Goal: Information Seeking & Learning: Find specific fact

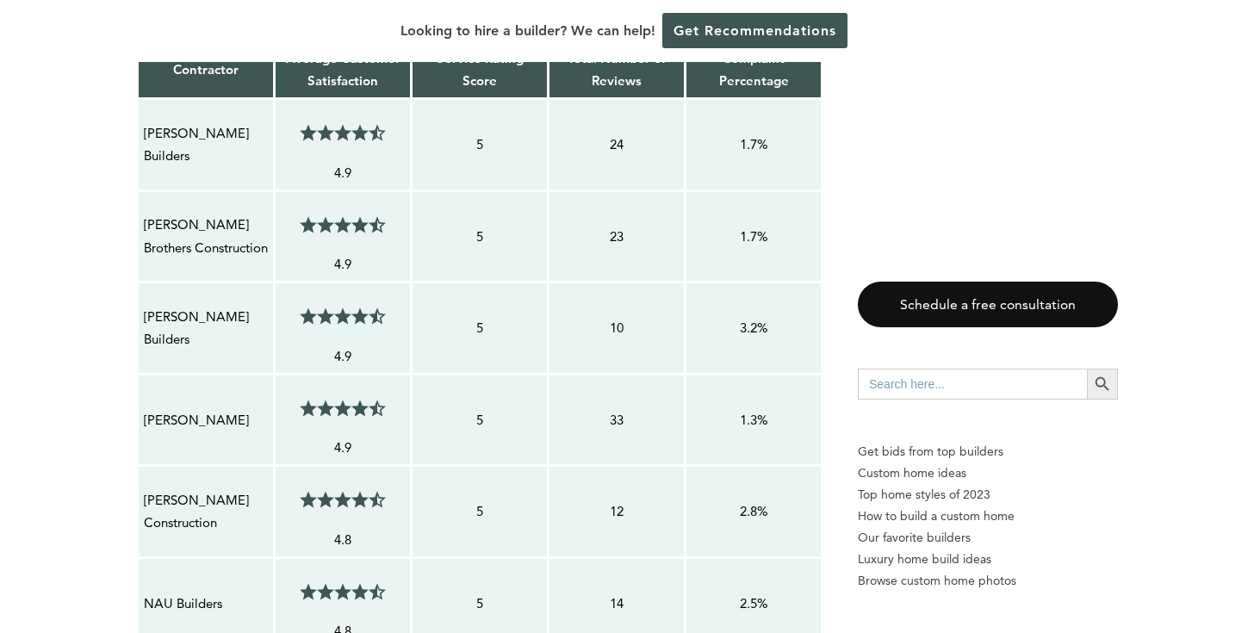
scroll to position [1601, 0]
drag, startPoint x: 248, startPoint y: 265, endPoint x: 143, endPoint y: 263, distance: 105.1
click at [144, 305] on p "[PERSON_NAME] Builders" at bounding box center [206, 328] width 124 height 46
copy p "[PERSON_NAME] Builders"
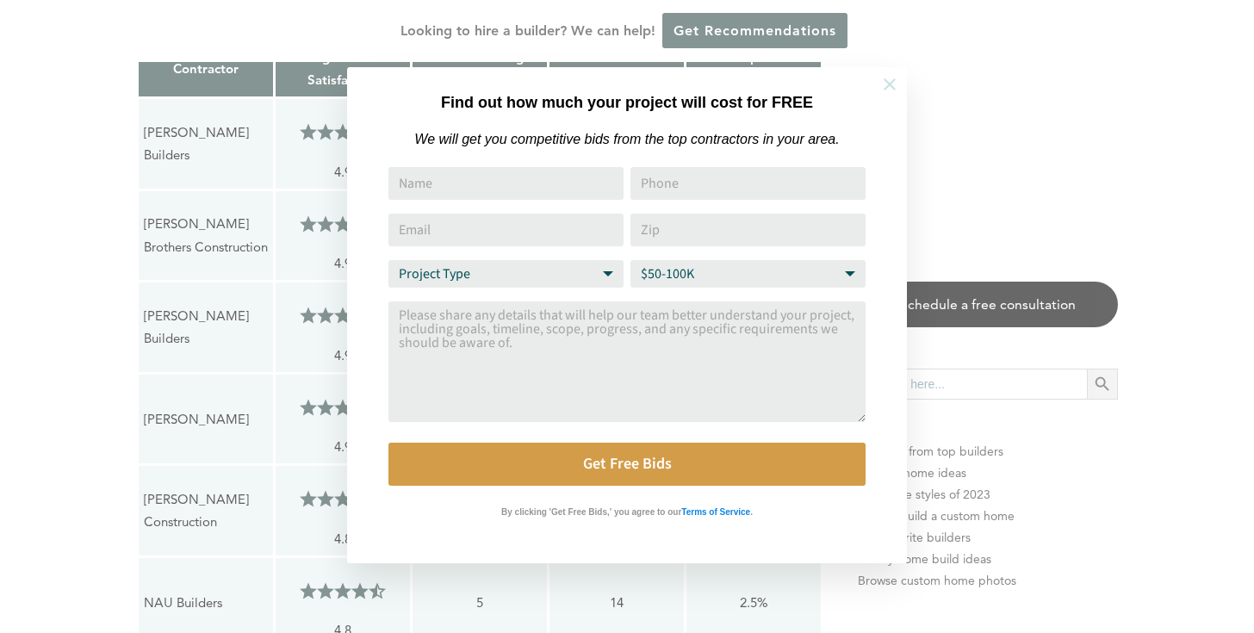
click at [893, 79] on icon at bounding box center [890, 84] width 12 height 12
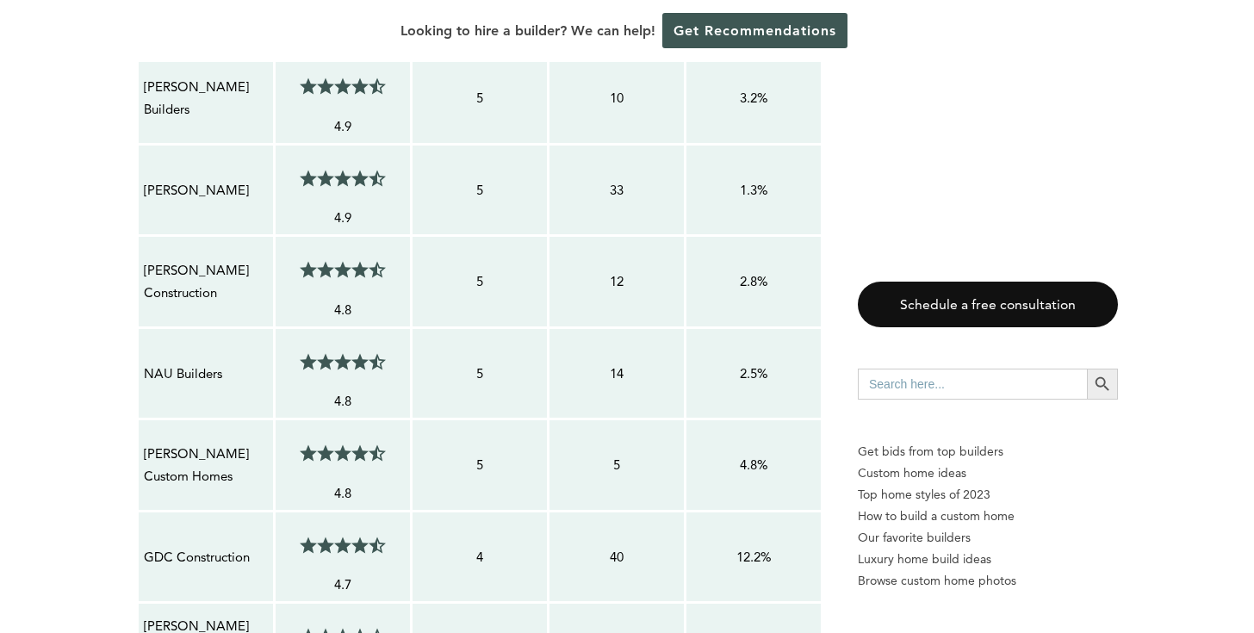
scroll to position [1843, 0]
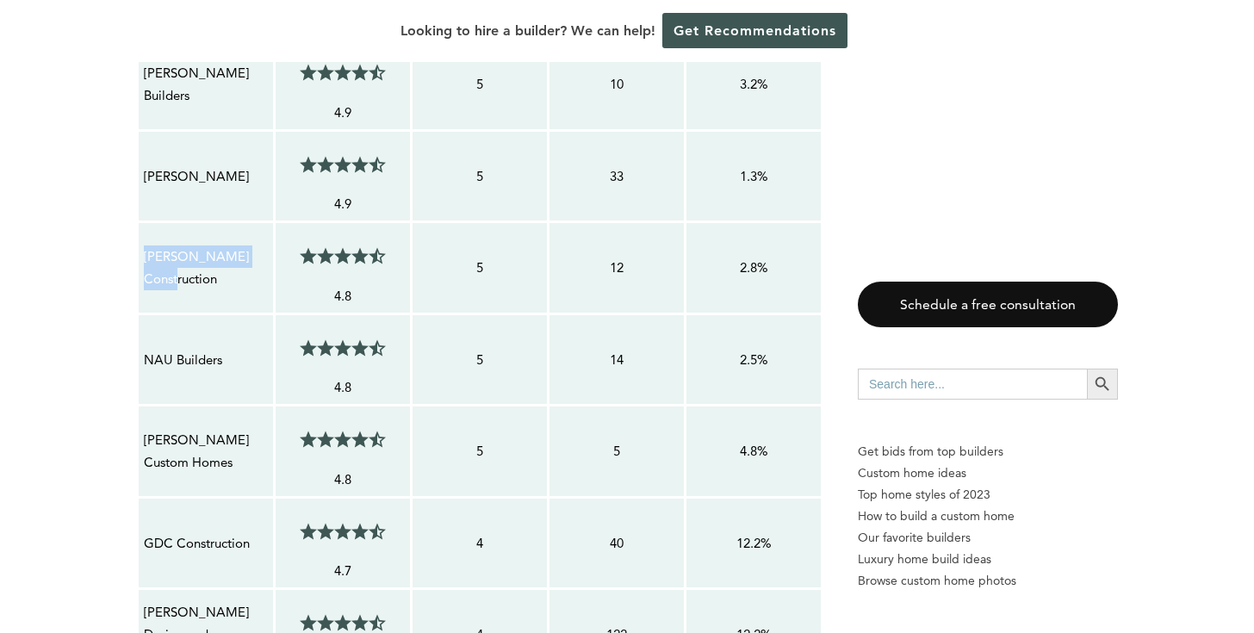
drag, startPoint x: 229, startPoint y: 226, endPoint x: 141, endPoint y: 194, distance: 93.5
click at [141, 222] on td "[PERSON_NAME] Construction" at bounding box center [206, 268] width 137 height 92
copy p "[PERSON_NAME] Construction"
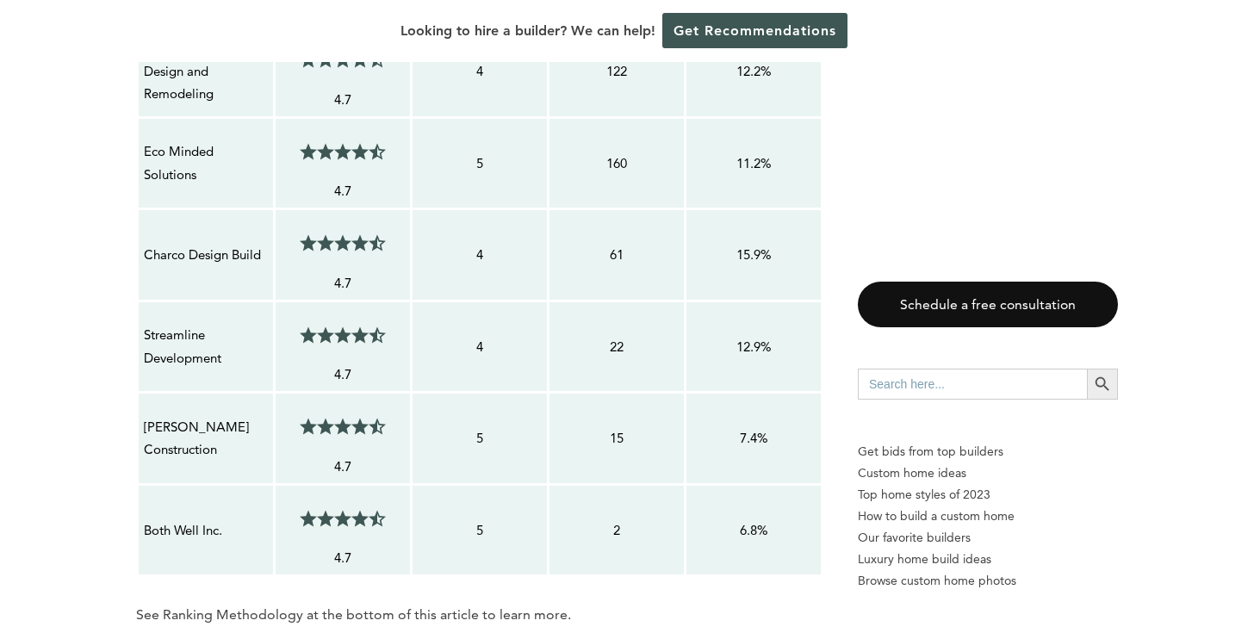
scroll to position [2421, 0]
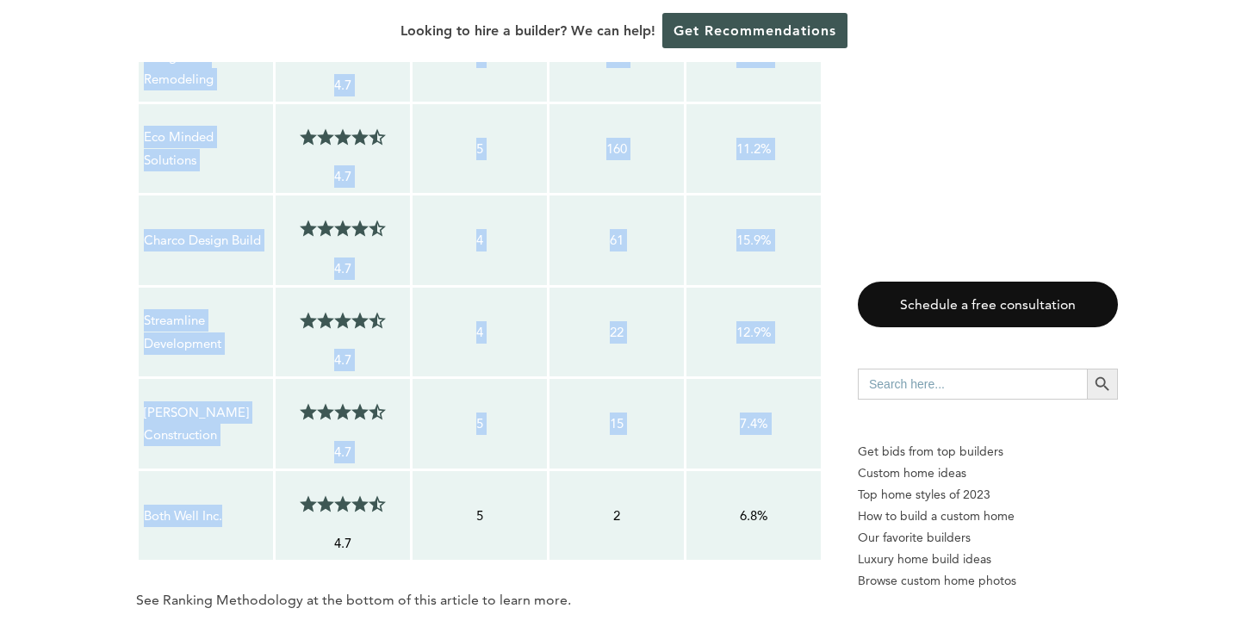
drag, startPoint x: 238, startPoint y: 457, endPoint x: 124, endPoint y: 451, distance: 113.9
copy tbody "Contractor Average Customer Satisfaction Service Rating Score Total Number of R…"
click at [202, 505] on p "Both Well Inc." at bounding box center [206, 516] width 124 height 22
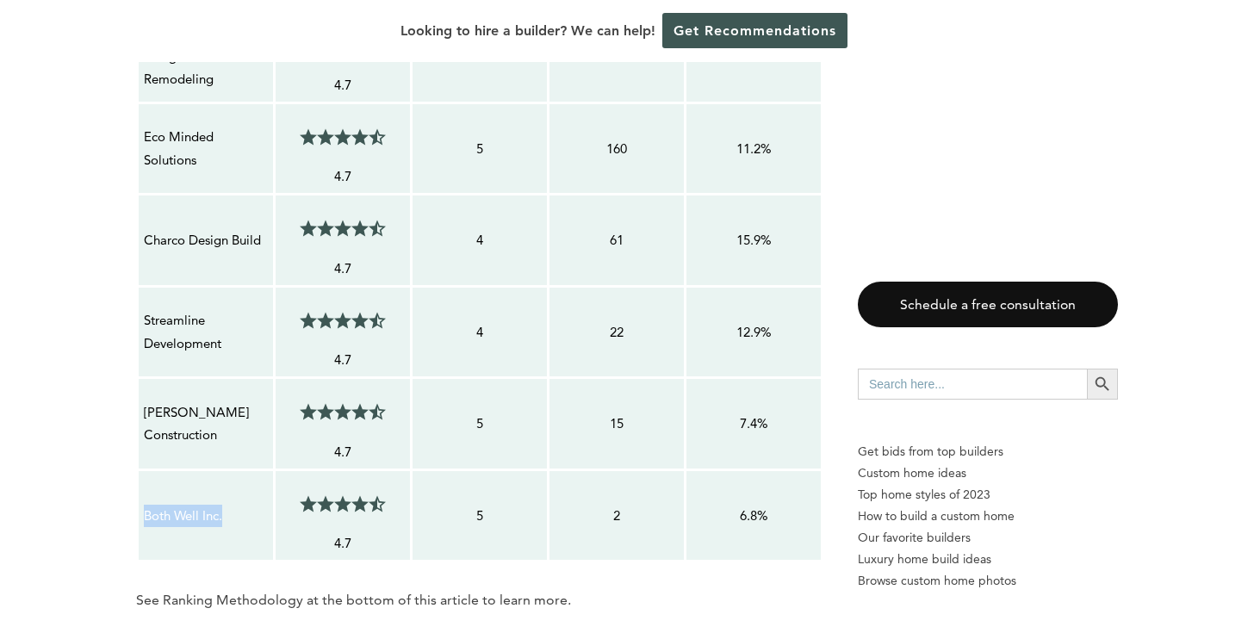
drag, startPoint x: 235, startPoint y: 451, endPoint x: 144, endPoint y: 450, distance: 91.3
click at [144, 505] on p "Both Well Inc." at bounding box center [206, 516] width 124 height 22
copy p "Both Well Inc."
